Goal: Task Accomplishment & Management: Manage account settings

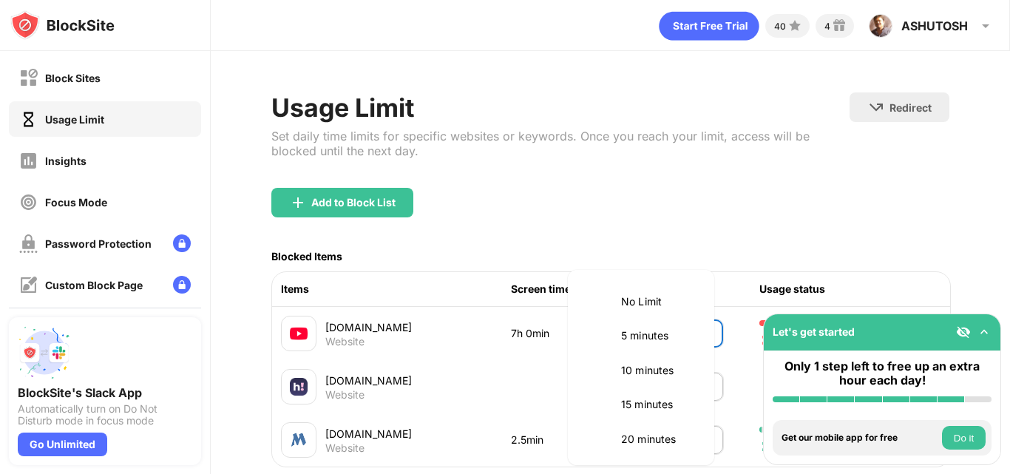
click at [687, 348] on body "Block Sites Usage Limit Insights Focus Mode Password Protection Custom Block Pa…" at bounding box center [505, 237] width 1010 height 474
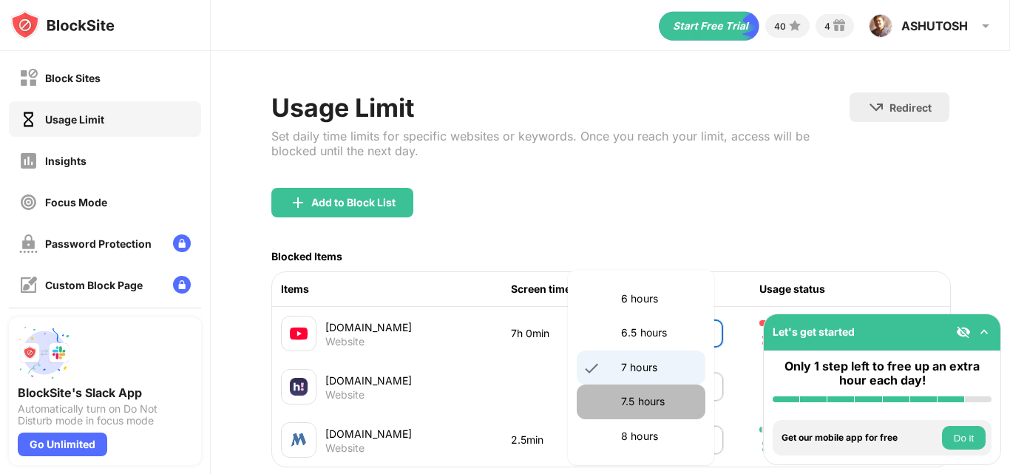
click at [663, 389] on li "7.5 hours" at bounding box center [641, 402] width 129 height 34
type input "***"
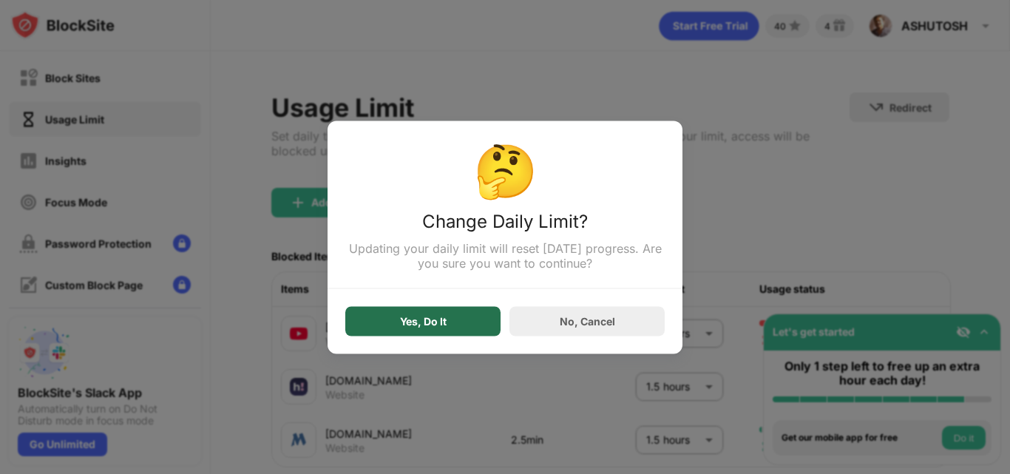
click at [422, 327] on div "Yes, Do It" at bounding box center [423, 321] width 47 height 12
